Goal: Transaction & Acquisition: Purchase product/service

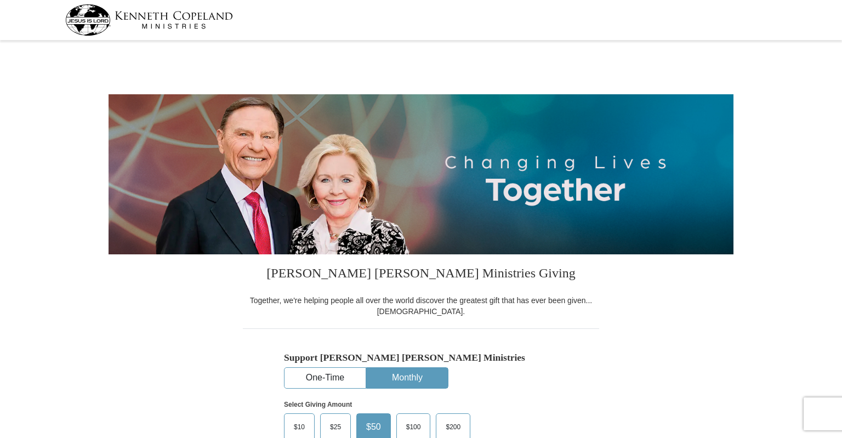
select select "AL"
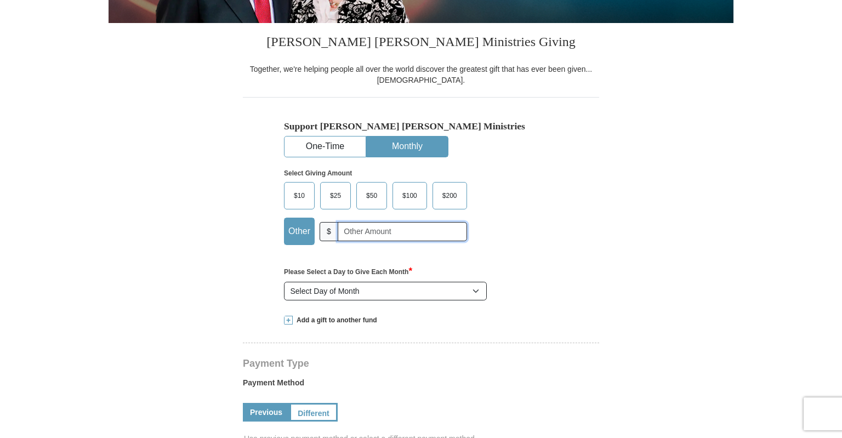
click at [366, 229] on input "text" at bounding box center [402, 231] width 129 height 19
type input "515"
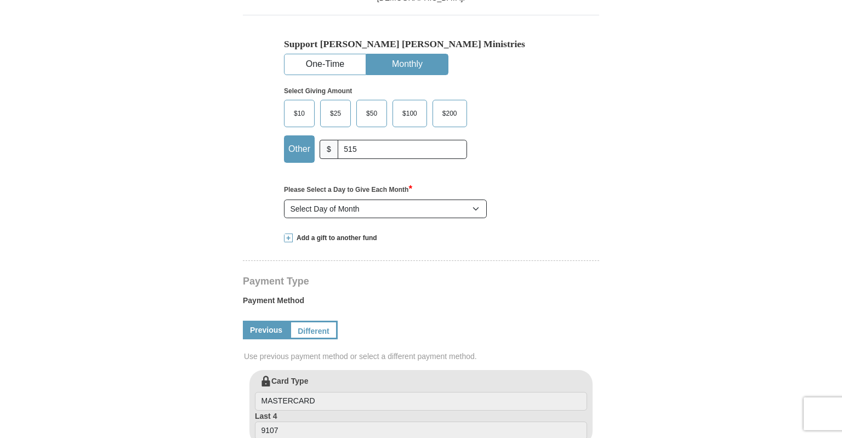
scroll to position [173, 0]
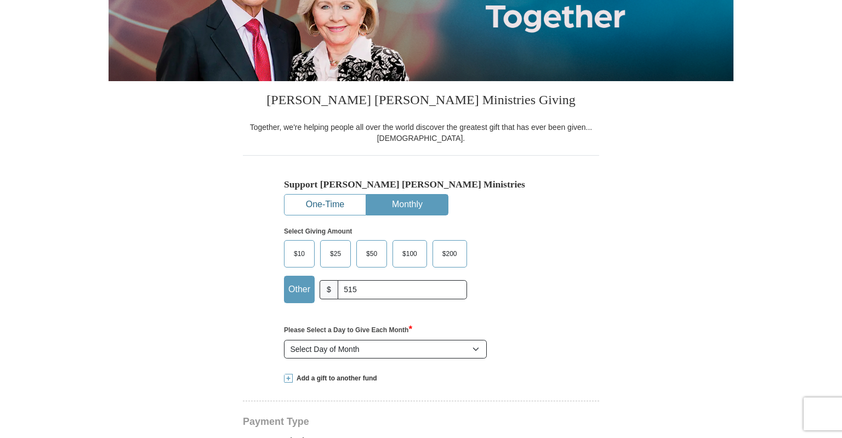
click at [314, 209] on button "One-Time" at bounding box center [325, 205] width 81 height 20
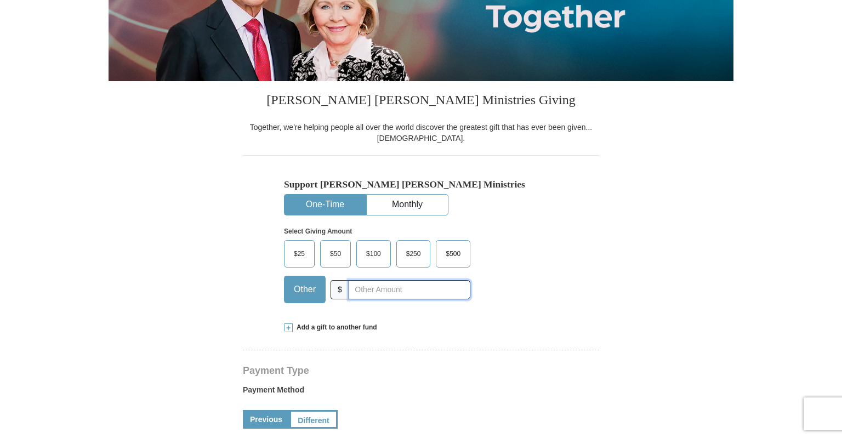
click at [378, 286] on input "text" at bounding box center [410, 289] width 122 height 19
type input "515"
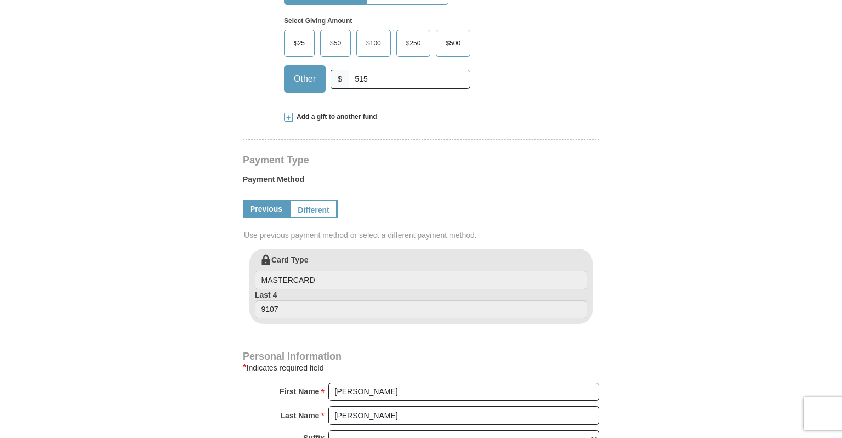
scroll to position [405, 0]
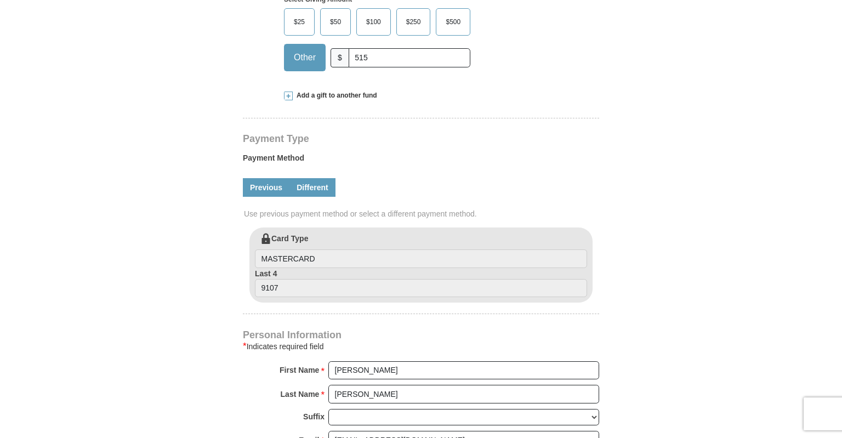
click at [313, 192] on link "Different" at bounding box center [313, 187] width 46 height 19
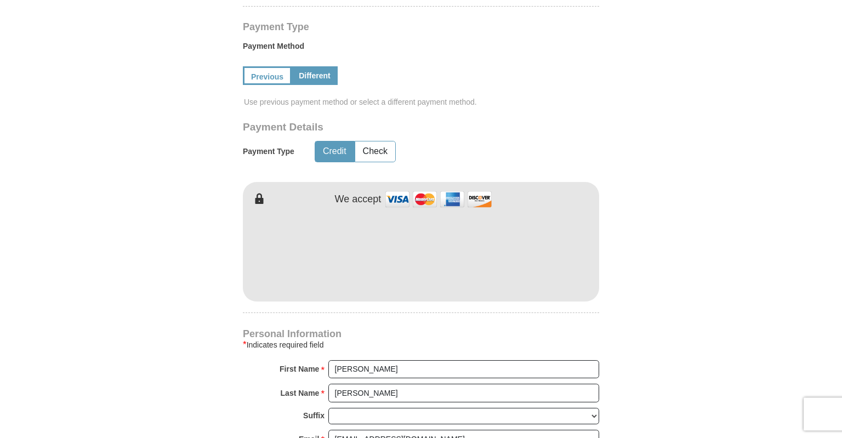
scroll to position [521, 0]
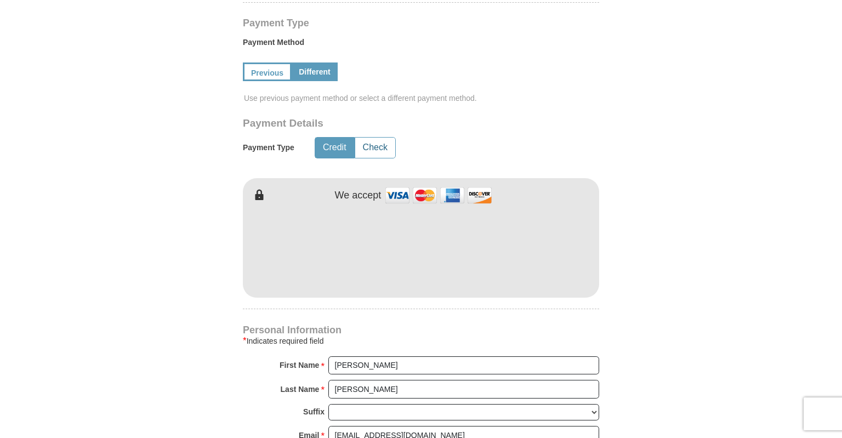
click at [387, 143] on button "Check" at bounding box center [375, 148] width 40 height 20
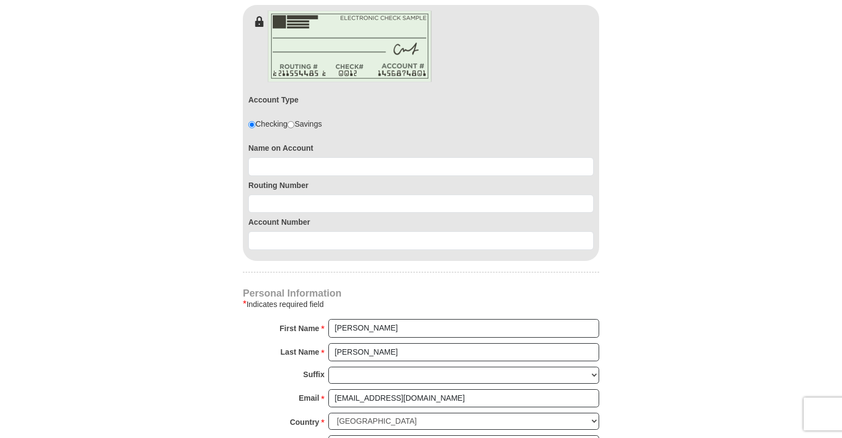
scroll to position [695, 0]
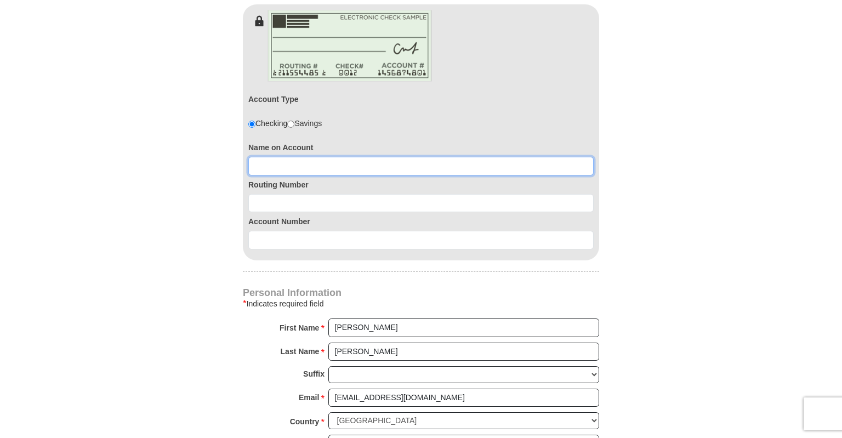
click at [309, 163] on input at bounding box center [420, 166] width 345 height 19
type input "Paul Pearson"
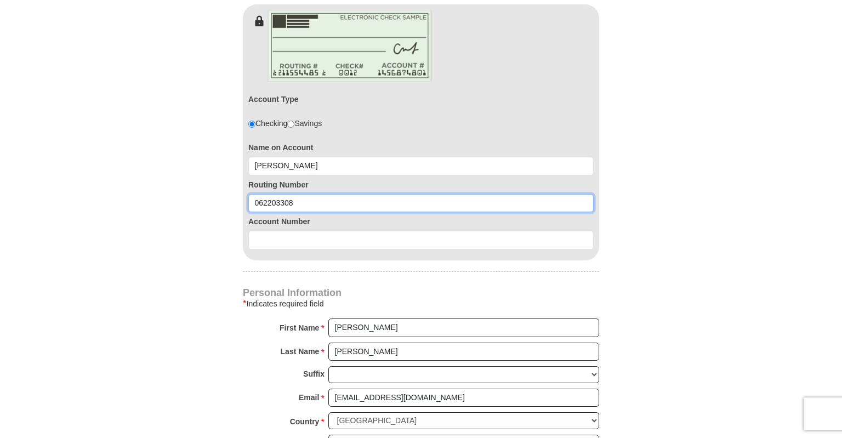
type input "062203308"
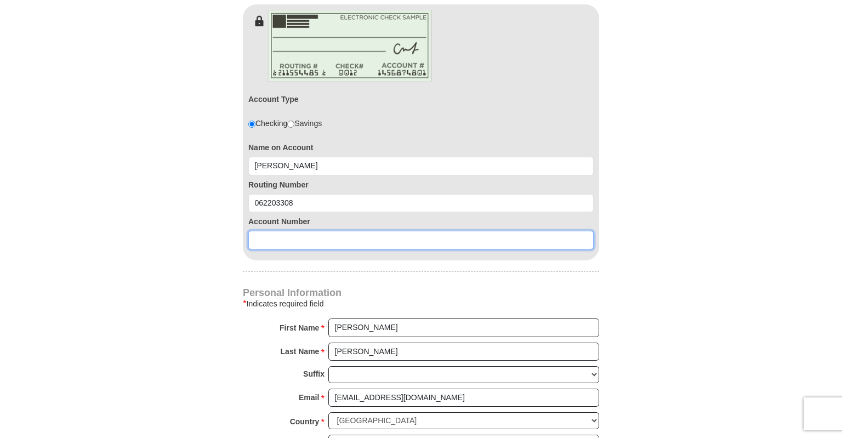
click at [281, 243] on input at bounding box center [420, 240] width 345 height 19
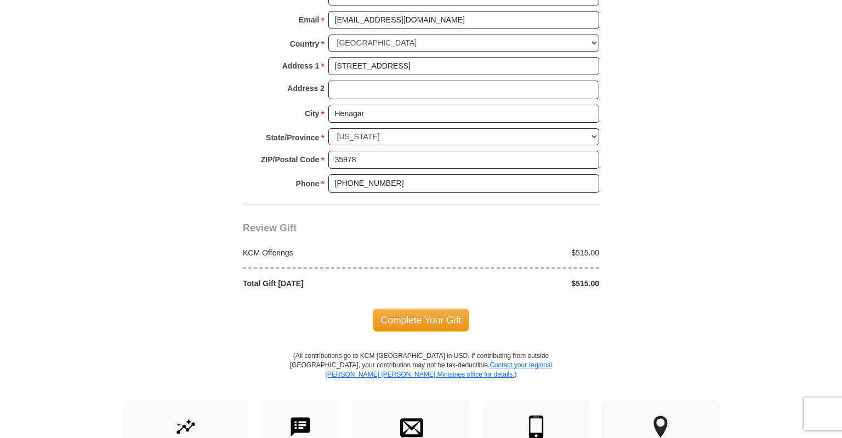
scroll to position [1100, 0]
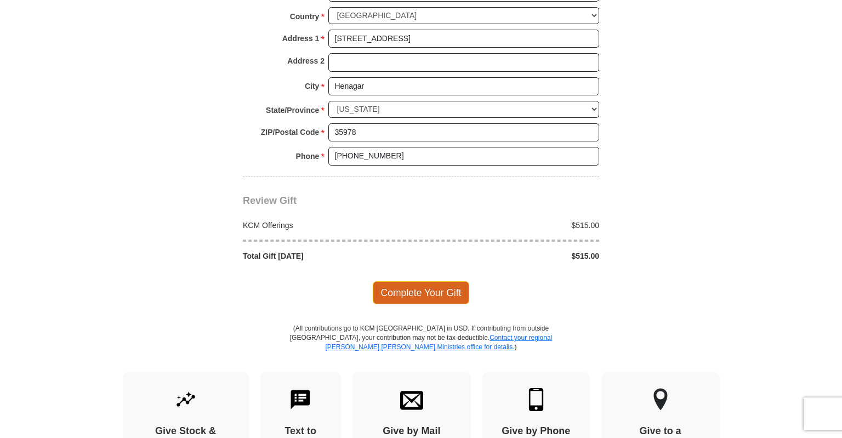
type input "05718414"
click at [446, 290] on span "Complete Your Gift" at bounding box center [421, 292] width 97 height 23
